Goal: Task Accomplishment & Management: Use online tool/utility

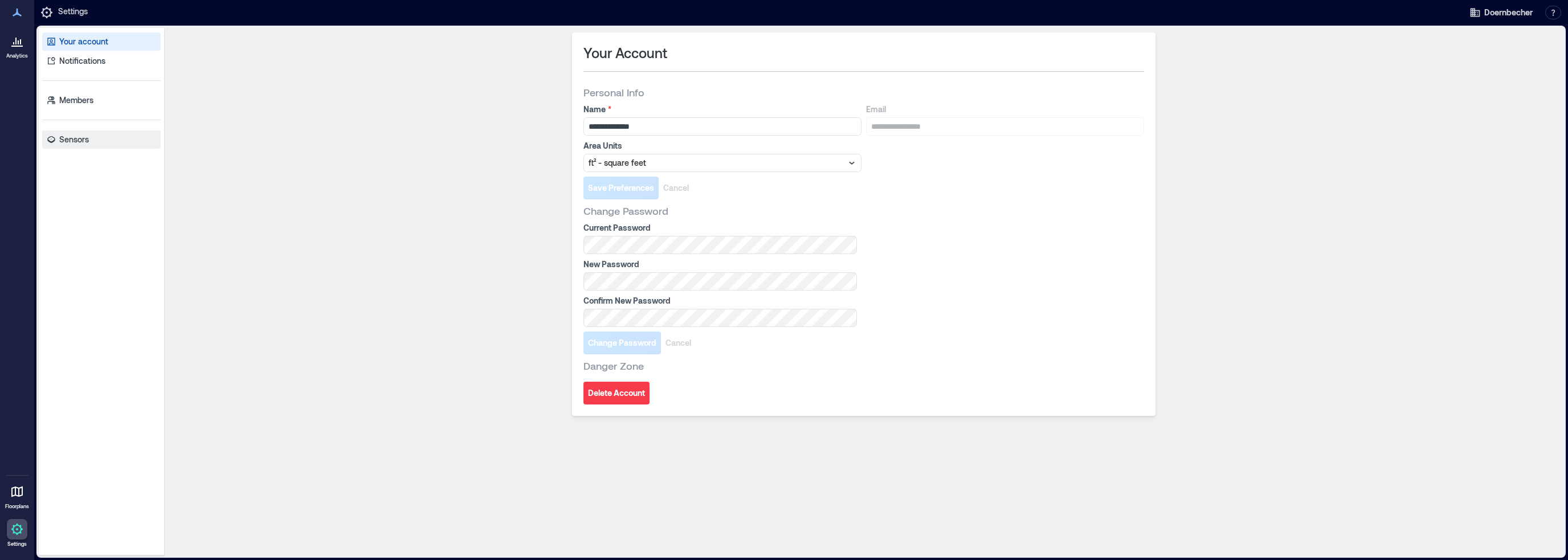
click at [82, 137] on p "Sensors" at bounding box center [74, 139] width 29 height 12
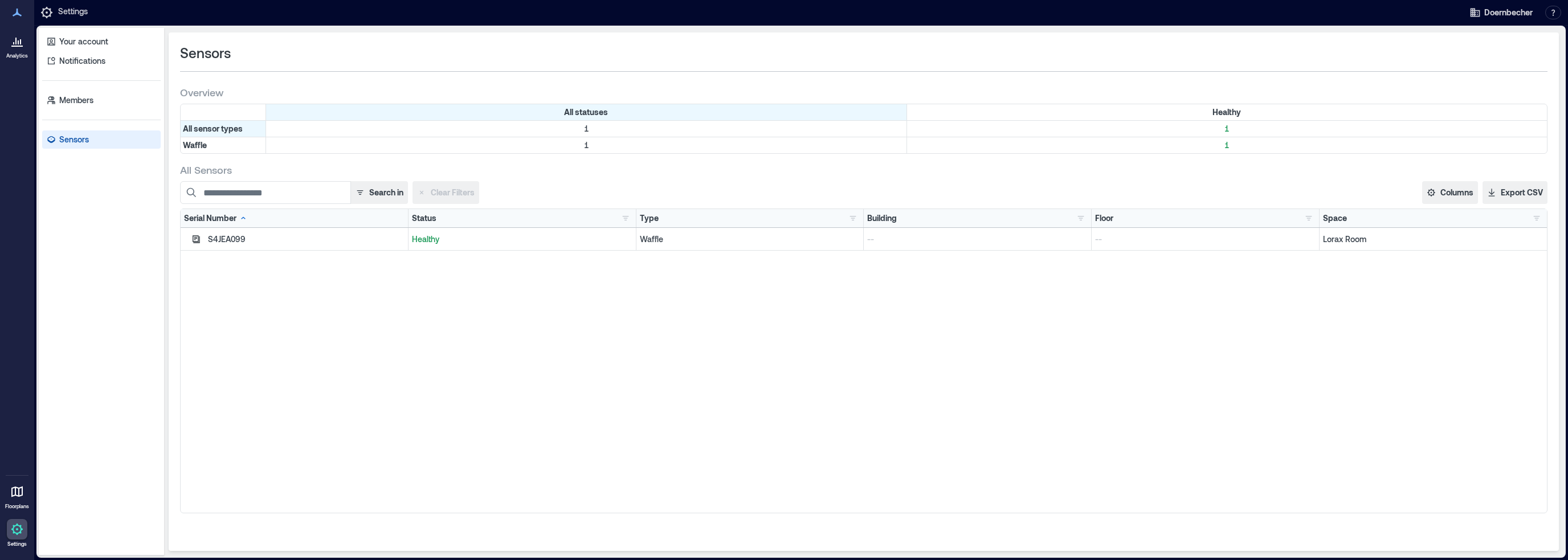
click at [234, 238] on div "S4JEA099" at bounding box center [306, 239] width 197 height 12
click at [23, 59] on link "Analytics" at bounding box center [17, 45] width 29 height 35
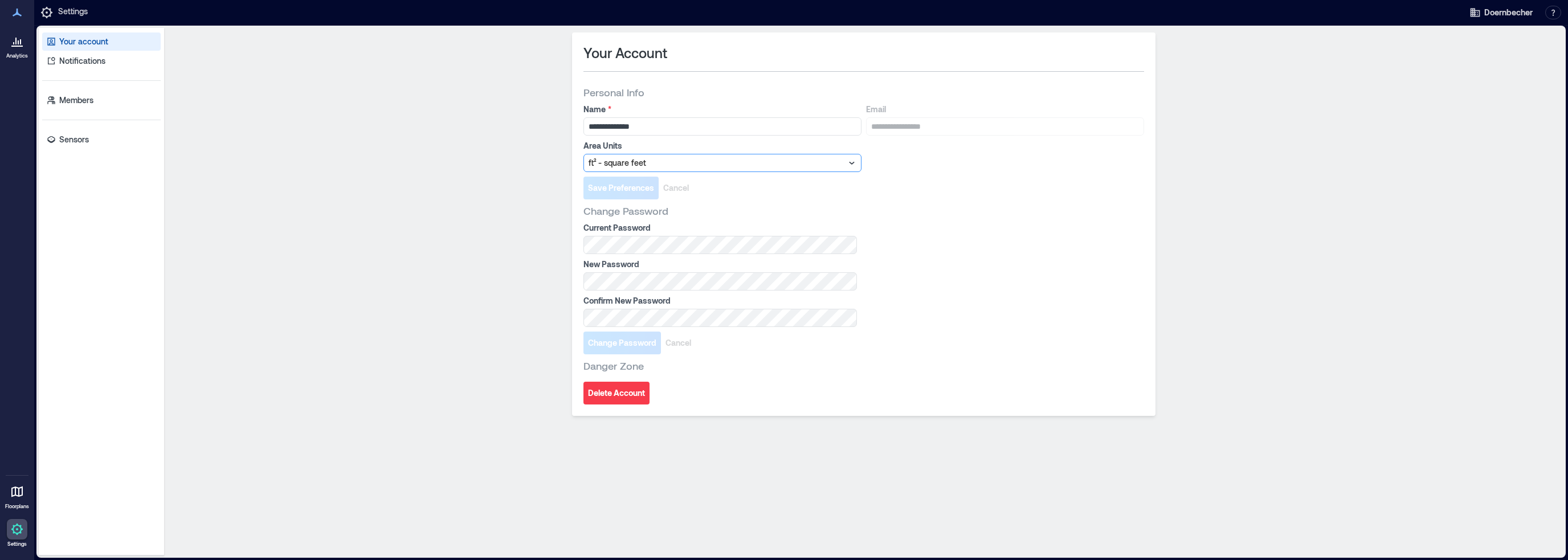
click at [653, 164] on div at bounding box center [717, 163] width 256 height 14
click at [654, 164] on div at bounding box center [717, 163] width 256 height 14
click at [82, 101] on p "Members" at bounding box center [76, 100] width 34 height 12
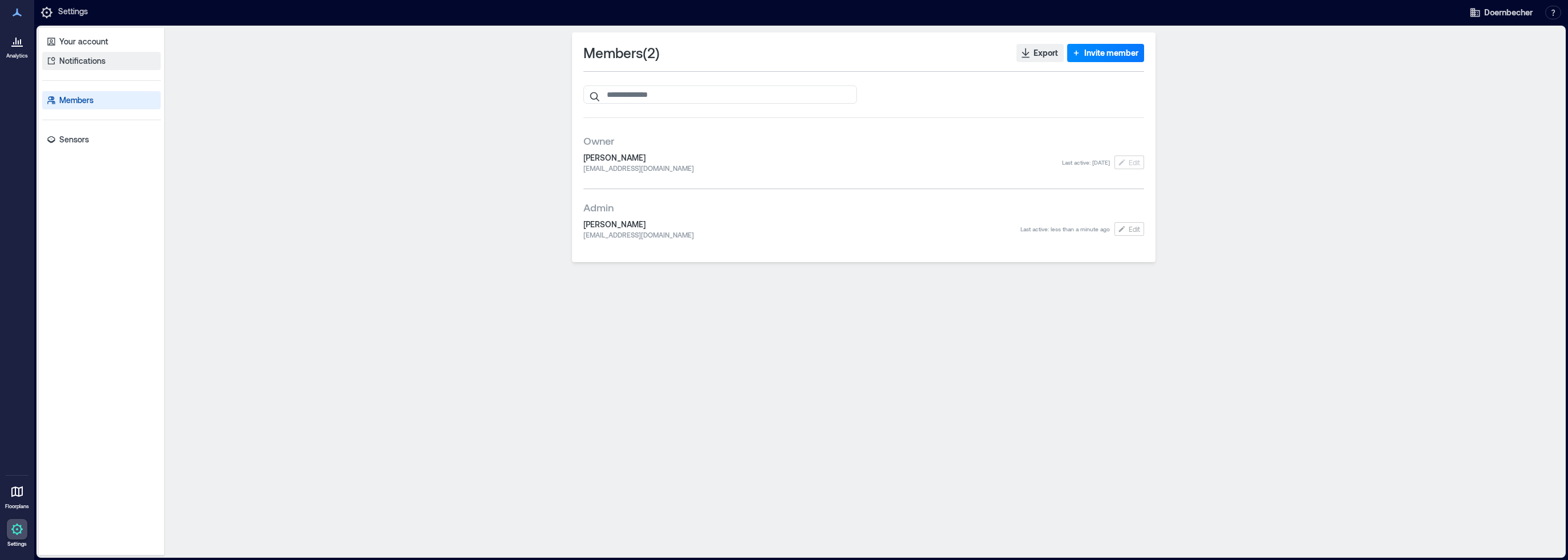
click at [89, 59] on p "Notifications" at bounding box center [83, 61] width 46 height 12
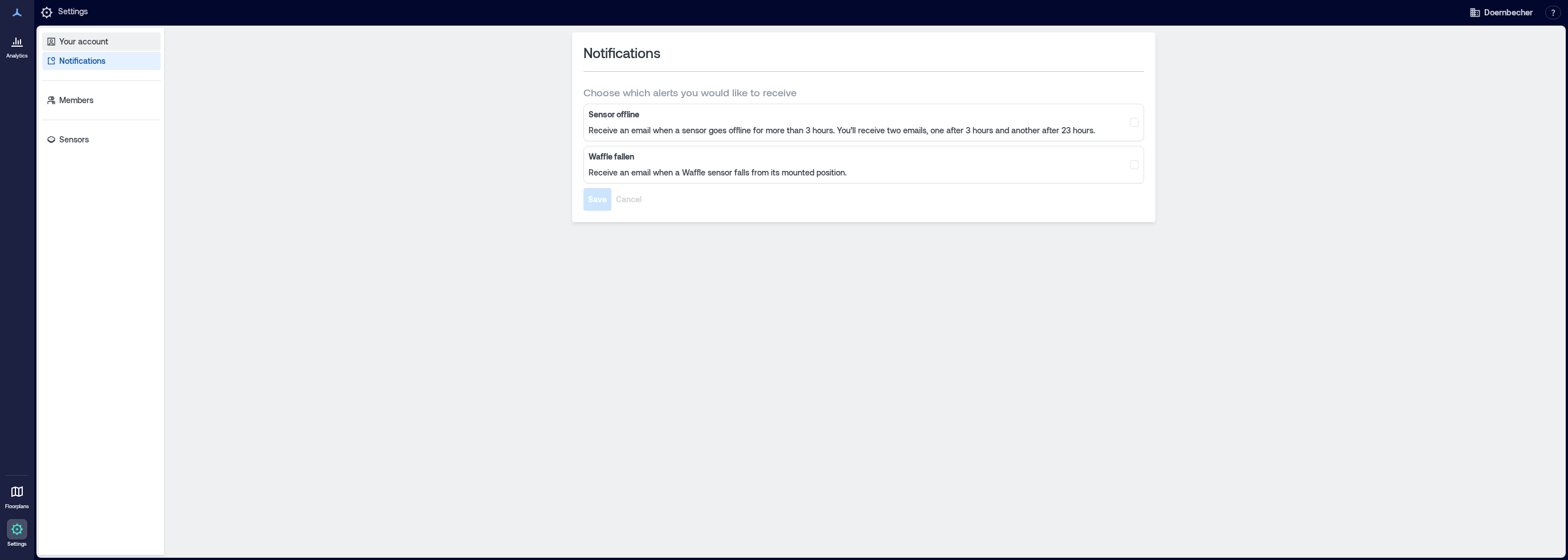
click at [96, 43] on p "Your account" at bounding box center [83, 42] width 49 height 12
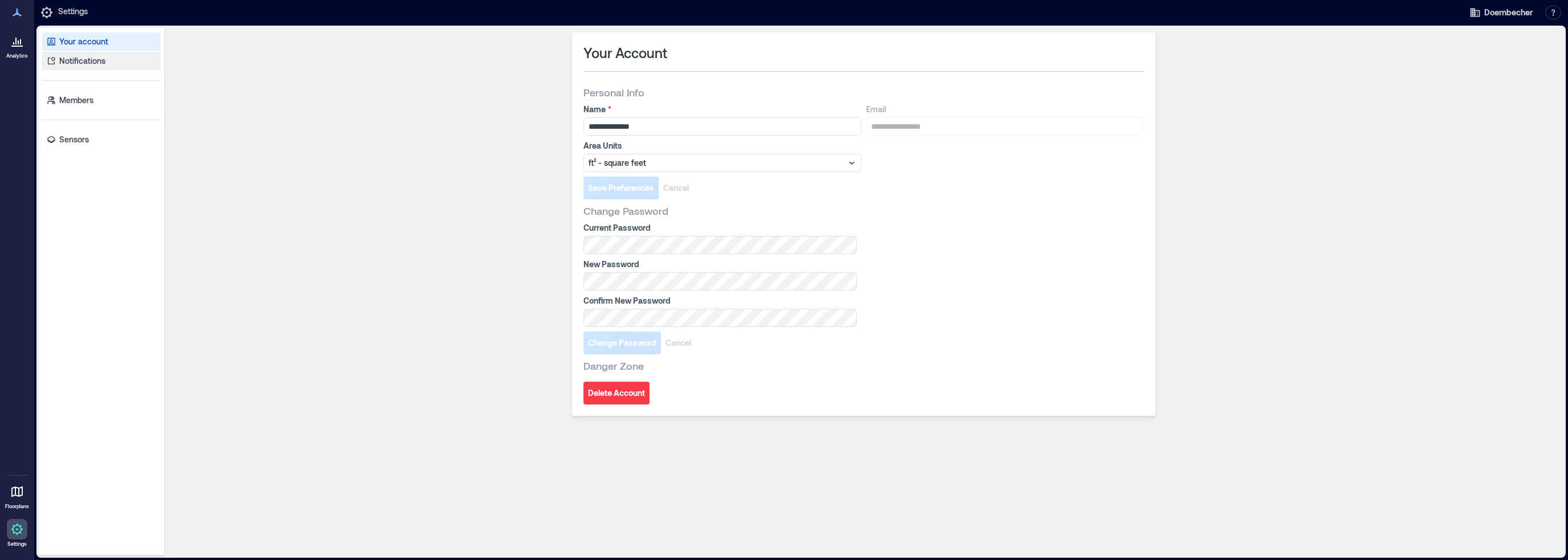
click at [93, 62] on p "Notifications" at bounding box center [83, 61] width 46 height 12
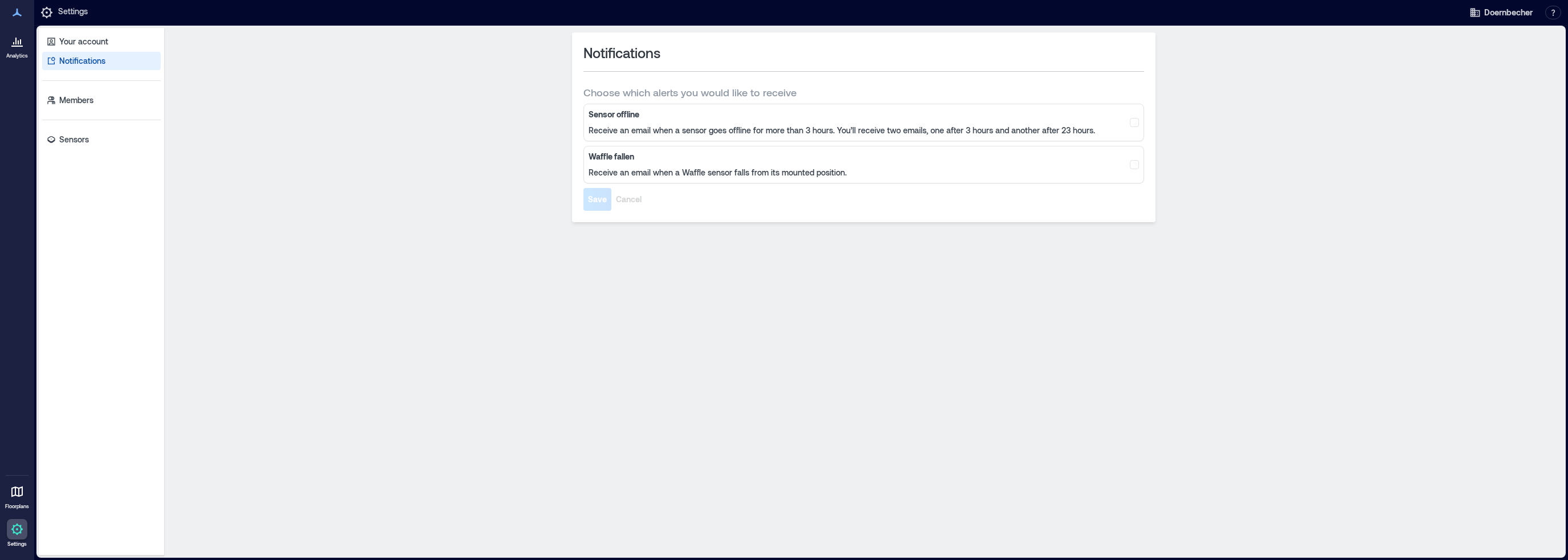
click at [77, 16] on p "Settings" at bounding box center [73, 12] width 29 height 14
click at [23, 12] on icon at bounding box center [17, 12] width 14 height 14
click at [69, 95] on p "Members" at bounding box center [76, 100] width 34 height 12
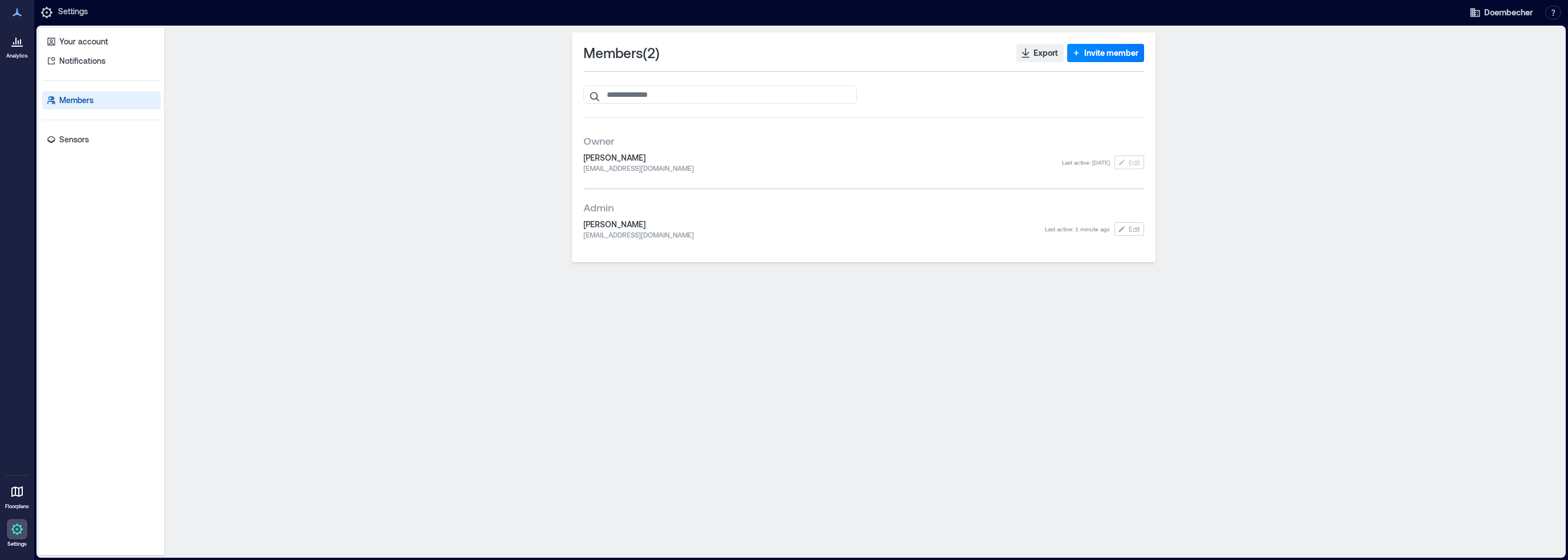
click at [78, 153] on div "Your account Notifications Members Sensors" at bounding box center [101, 292] width 125 height 528
click at [79, 144] on p "Sensors" at bounding box center [74, 139] width 29 height 12
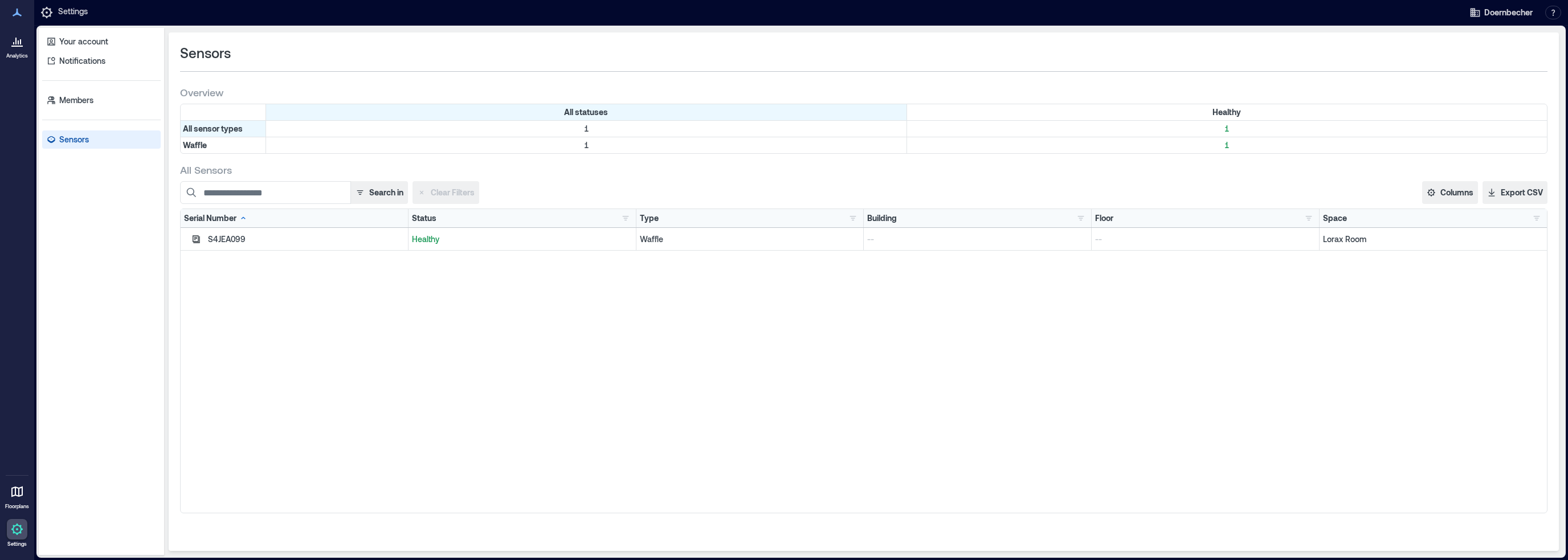
click at [248, 282] on div "S4JEA099 Healthy Waffle -- -- Lorax Room" at bounding box center [863, 369] width 1366 height 285
click at [1511, 195] on button "Export CSV" at bounding box center [1515, 193] width 65 height 23
click at [221, 241] on div "S4JEA099" at bounding box center [306, 239] width 197 height 12
click at [194, 241] on icon "button" at bounding box center [197, 239] width 8 height 8
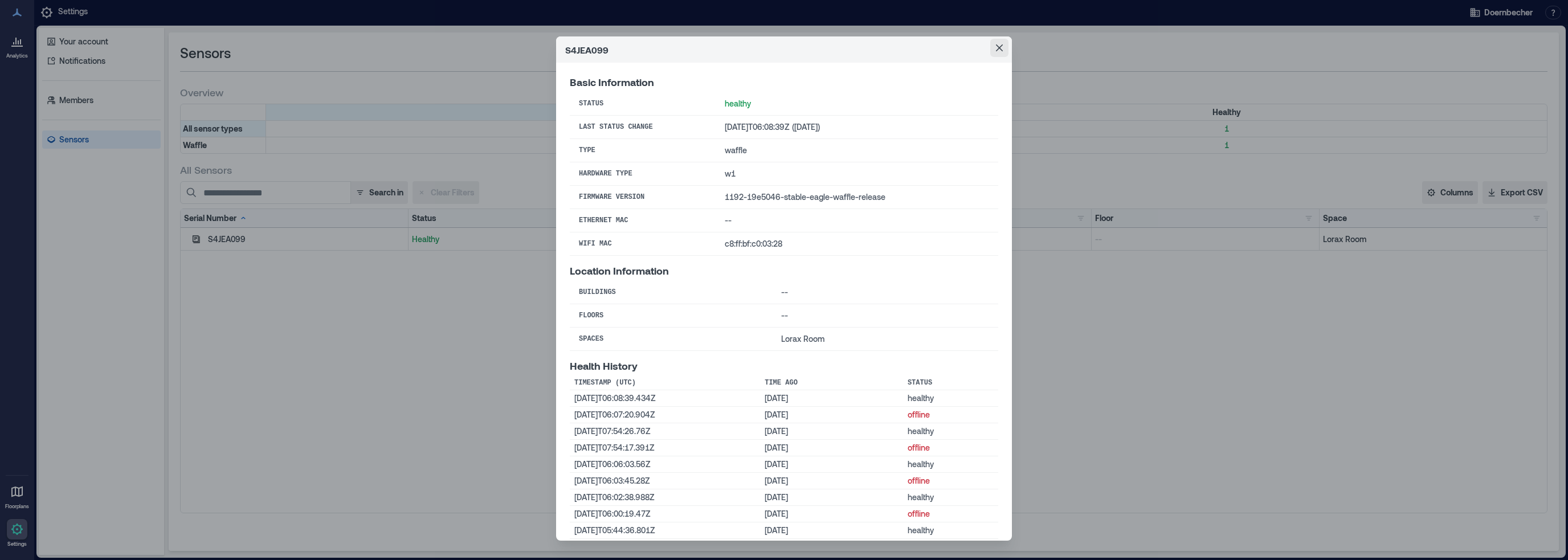
click at [990, 47] on button "Close" at bounding box center [999, 48] width 19 height 19
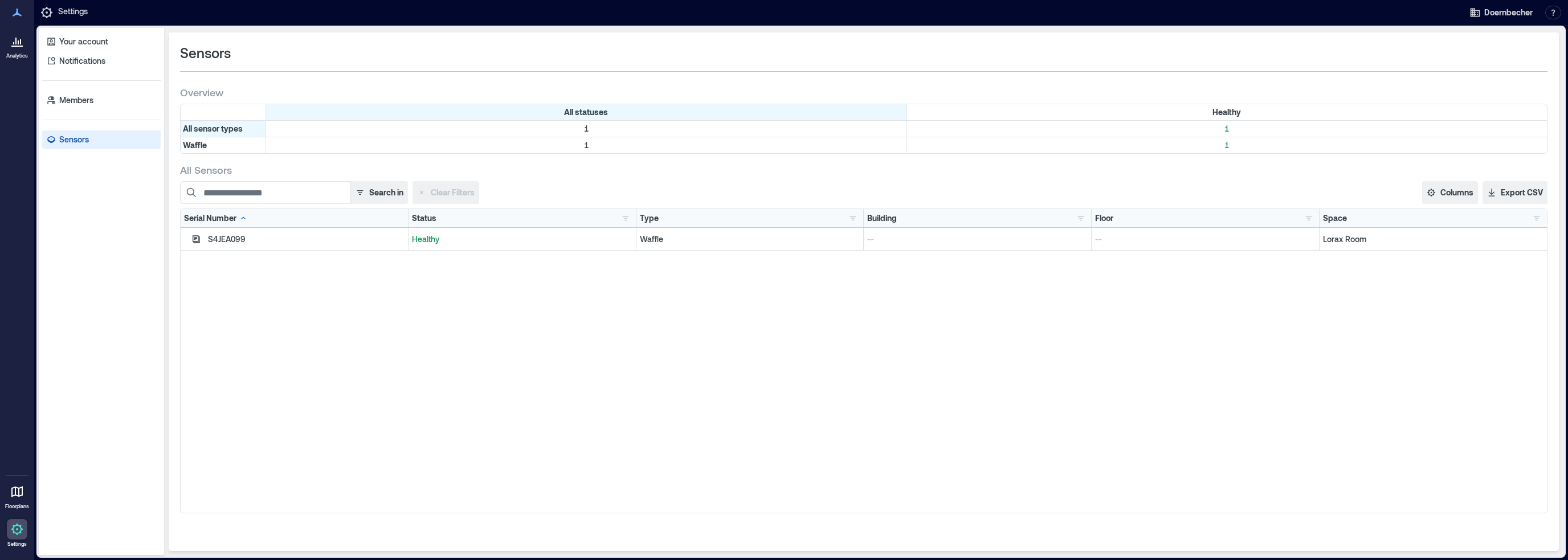
click at [481, 353] on div "S4JEA099 Healthy Waffle -- -- Lorax Room" at bounding box center [863, 369] width 1366 height 285
